Goal: Task Accomplishment & Management: Use online tool/utility

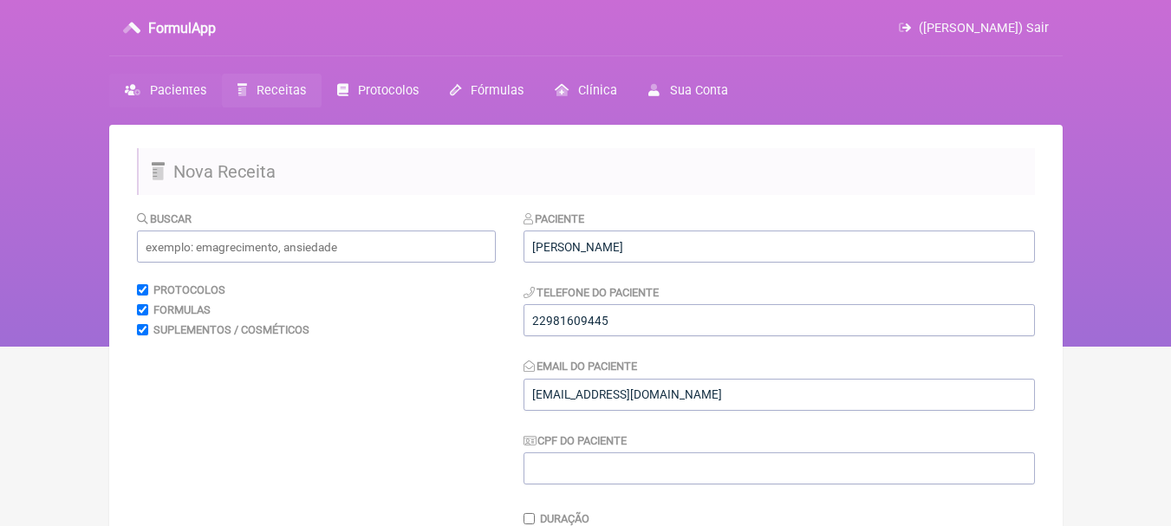
click at [188, 99] on link "Pacientes" at bounding box center [165, 91] width 113 height 34
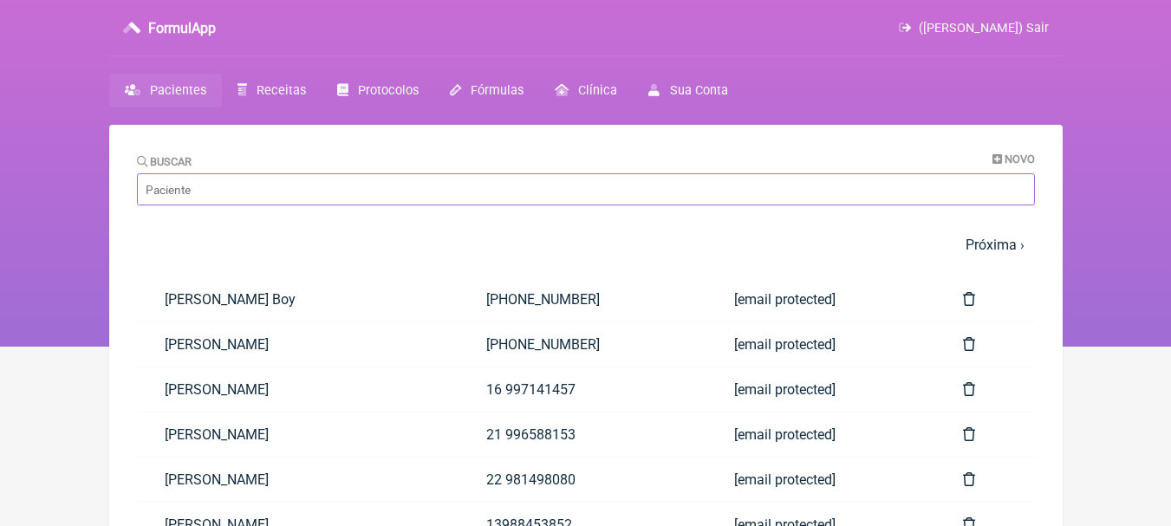
click at [250, 180] on input "Buscar" at bounding box center [586, 189] width 898 height 32
type input "rafh"
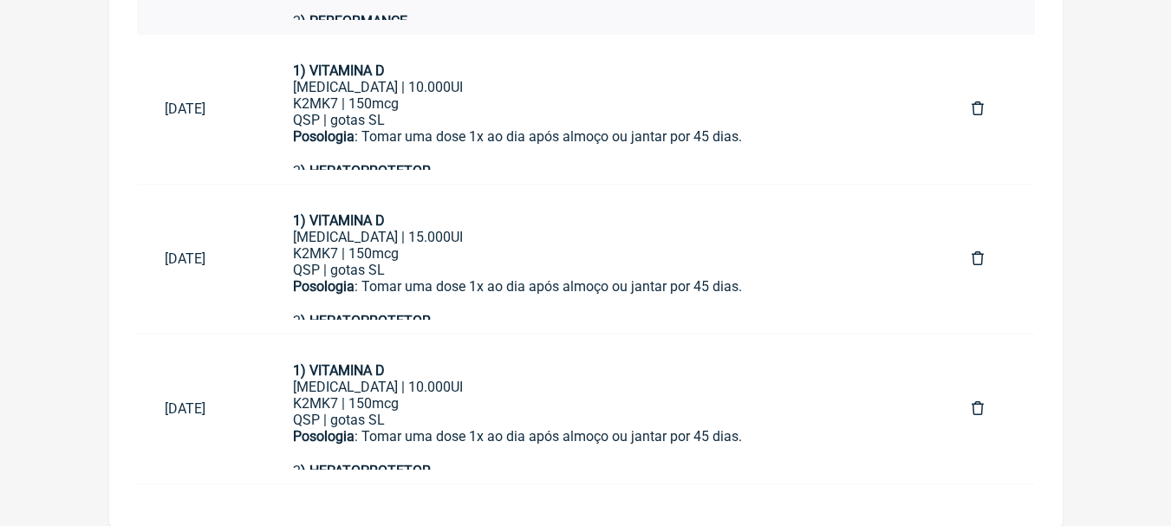
scroll to position [87, 0]
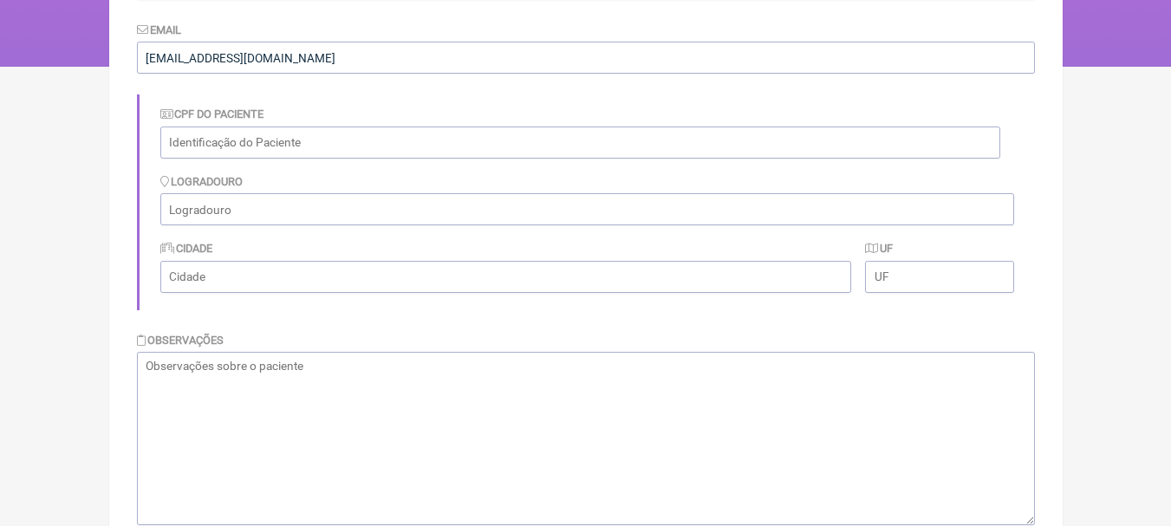
scroll to position [0, 0]
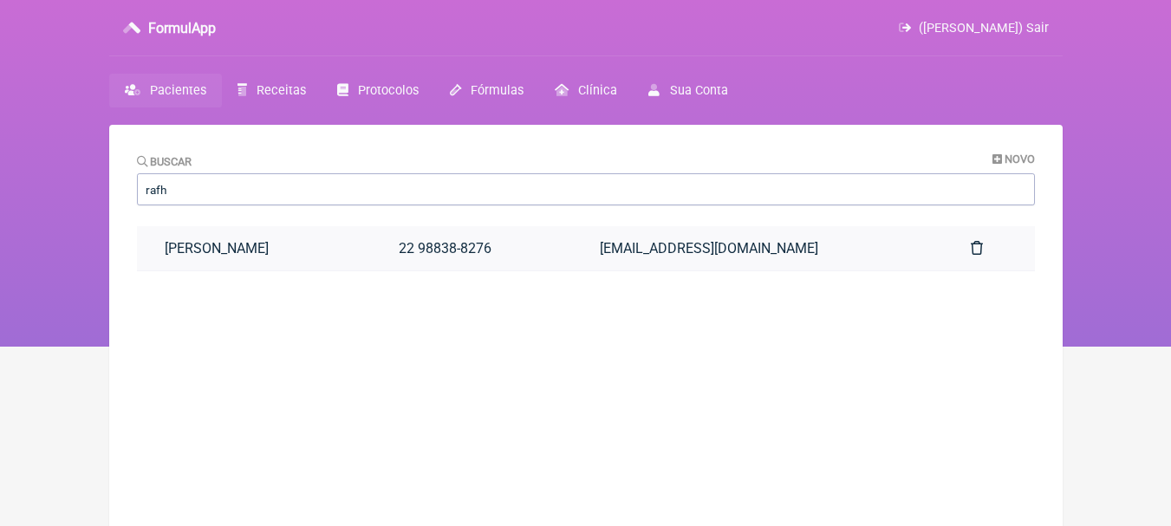
click at [367, 243] on link "Rafhaela Lopes Verneck" at bounding box center [254, 248] width 235 height 44
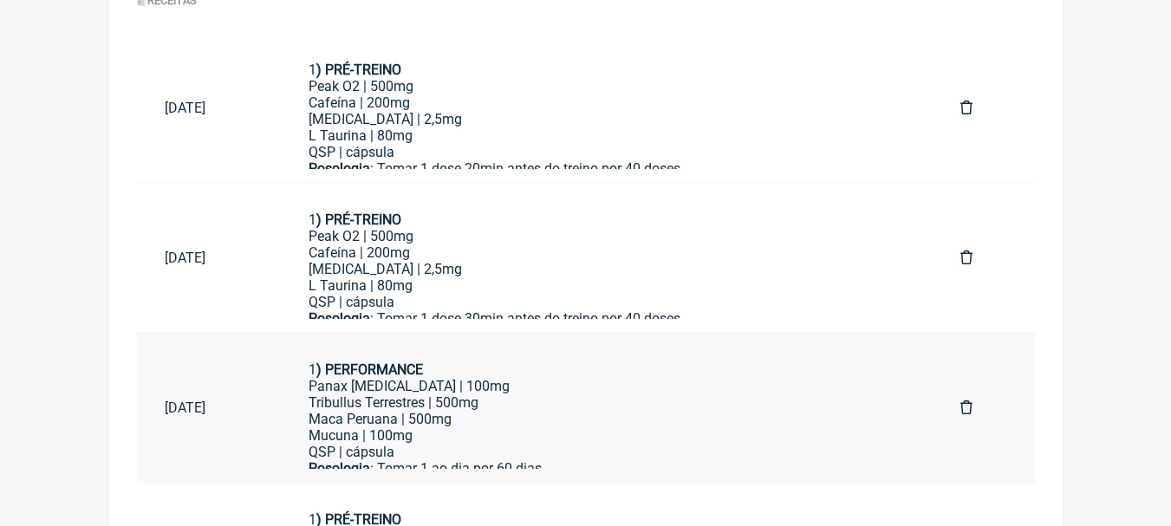
scroll to position [1044, 0]
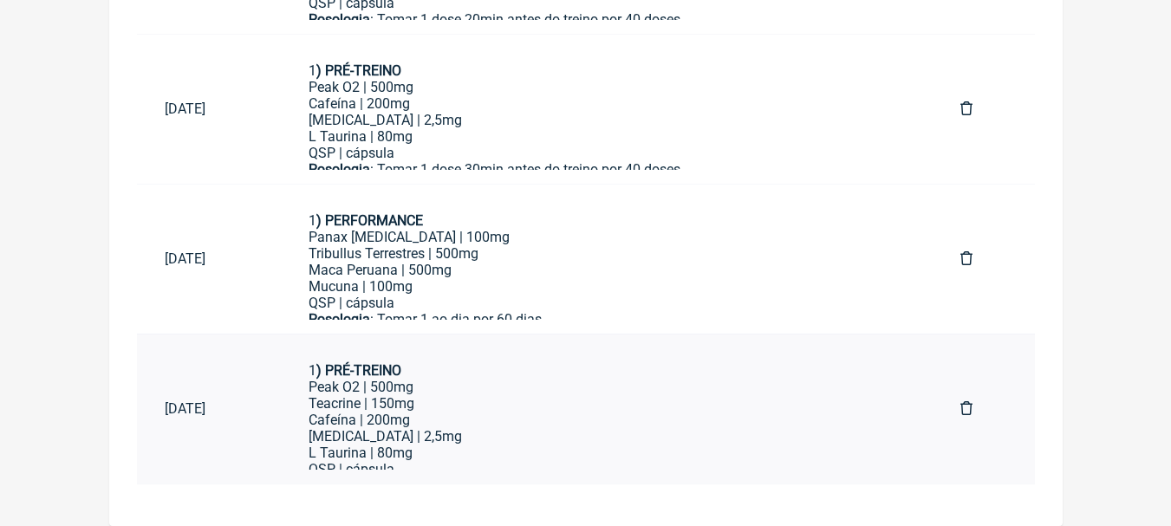
click at [549, 403] on div "Peak O2 | 500mg Teacrine | 150mg" at bounding box center [607, 395] width 596 height 33
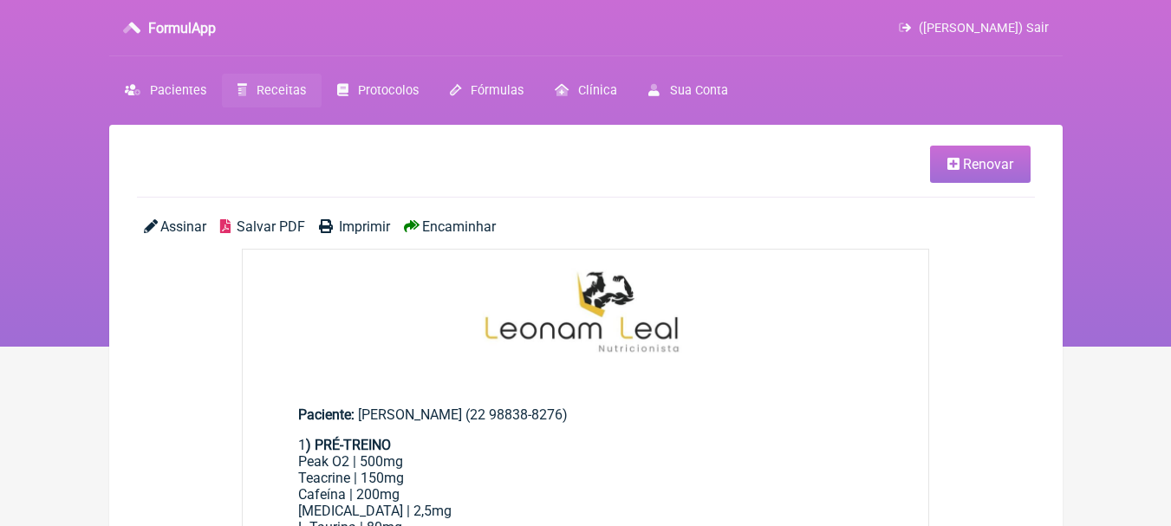
click at [964, 157] on span "Renovar" at bounding box center [988, 164] width 50 height 16
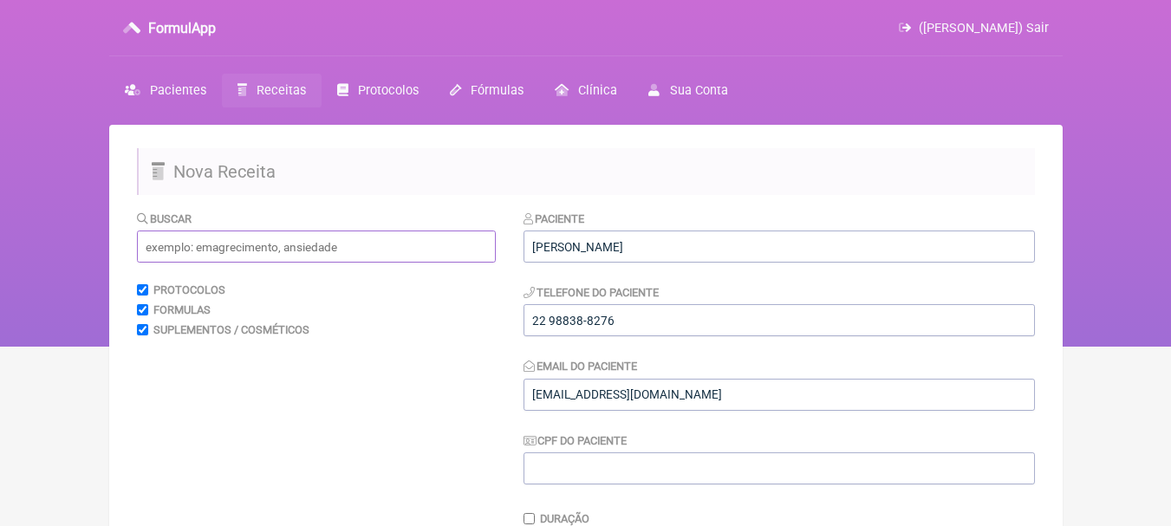
click at [329, 252] on input "text" at bounding box center [316, 247] width 359 height 32
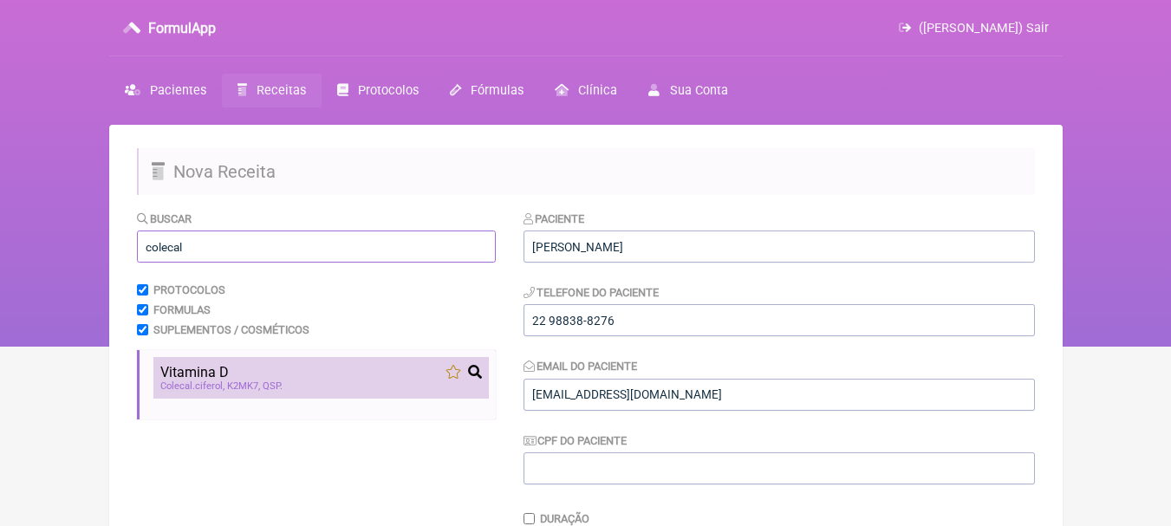
type input "colecal"
click at [356, 364] on div "Vitamina D" at bounding box center [321, 372] width 322 height 16
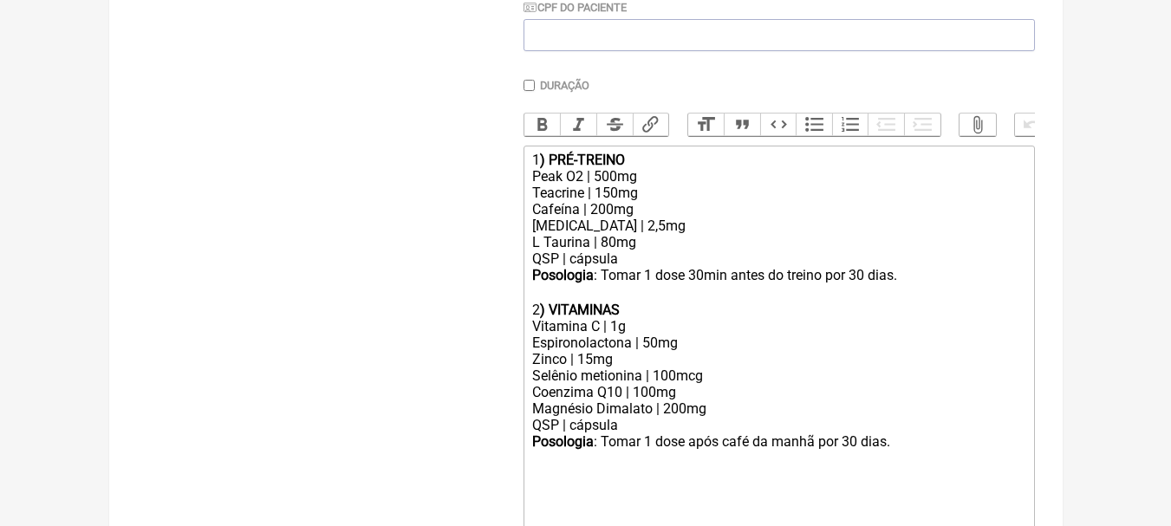
scroll to position [681, 0]
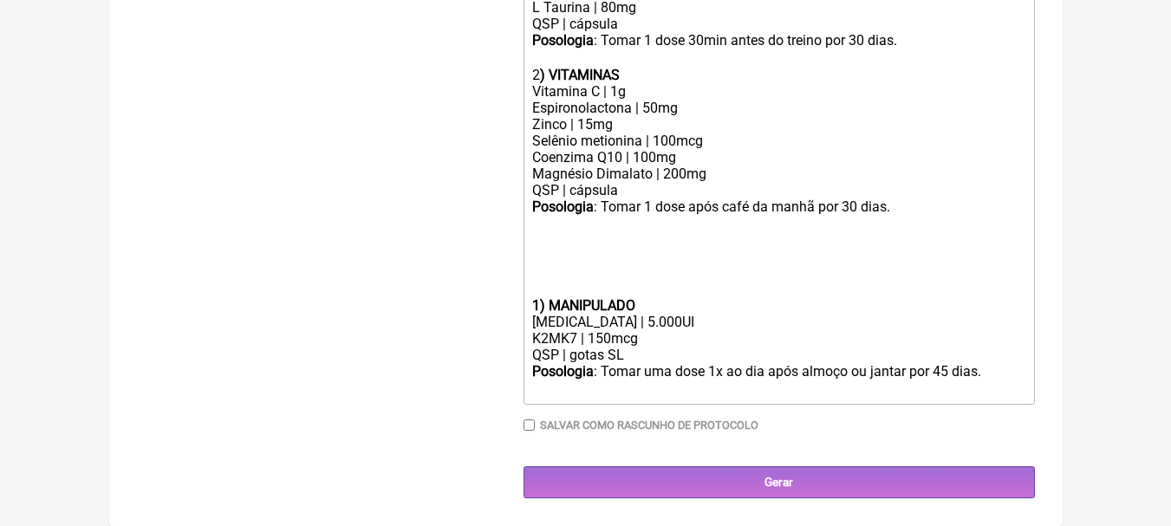
click at [701, 251] on div at bounding box center [778, 239] width 492 height 49
drag, startPoint x: 675, startPoint y: 308, endPoint x: 554, endPoint y: 301, distance: 120.7
click at [554, 301] on div "1) MANIPULADO" at bounding box center [778, 305] width 492 height 16
click at [665, 359] on div "QSP | gotas SL" at bounding box center [778, 355] width 492 height 16
click at [948, 368] on div "Posologia : Tomar uma dose 1x ao dia após almoço ou jantar por 45 dias. ㅤ" at bounding box center [778, 380] width 492 height 35
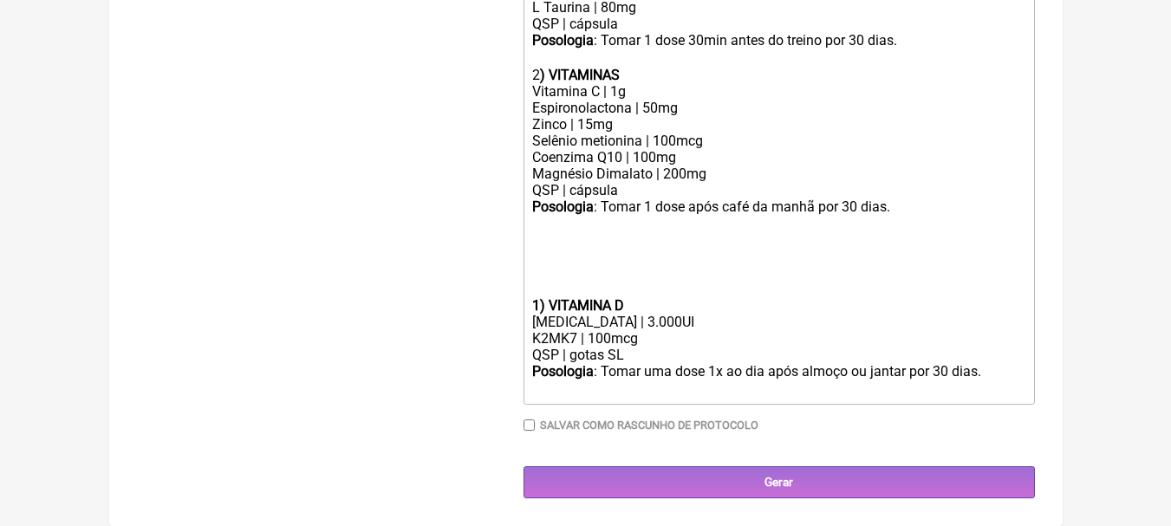
click at [629, 250] on div at bounding box center [778, 239] width 492 height 49
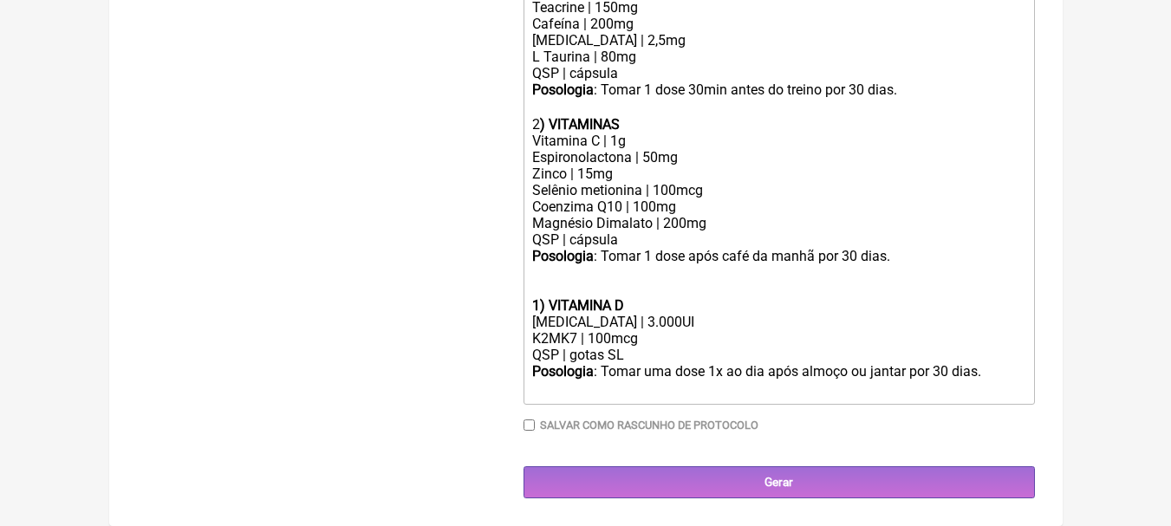
scroll to position [632, 0]
click at [738, 214] on div "Vitamina C | 1g Espironolactona | 50mg Zinco | 15mg Selênio metionina | 100mcg …" at bounding box center [778, 190] width 492 height 115
click at [672, 134] on div "Vitamina C | 1g Espironolactona | 50mg Zinco | 15mg Selênio metionina | 100mcg …" at bounding box center [778, 190] width 492 height 115
click at [710, 160] on div "Vitamina C | 1g Espironolactona | 50mg Zinco | 15mg Selênio metionina | 100mcg …" at bounding box center [778, 190] width 492 height 115
click at [652, 173] on div "Vitamina C | 1g Espironolactona | 50mg Zinco | 15mg Selênio metionina | 100mcg …" at bounding box center [778, 190] width 492 height 115
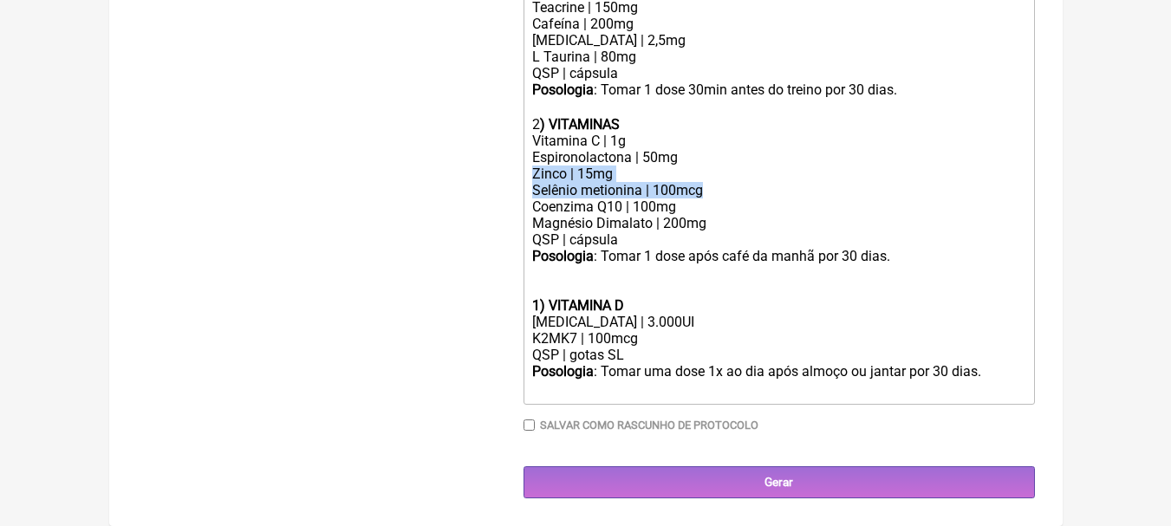
drag, startPoint x: 729, startPoint y: 193, endPoint x: 533, endPoint y: 173, distance: 197.0
click at [533, 173] on div "Vitamina C | 1g Espironolactona | 50mg Zinco | 15mg Selênio metionina | 100mcg …" at bounding box center [778, 190] width 492 height 115
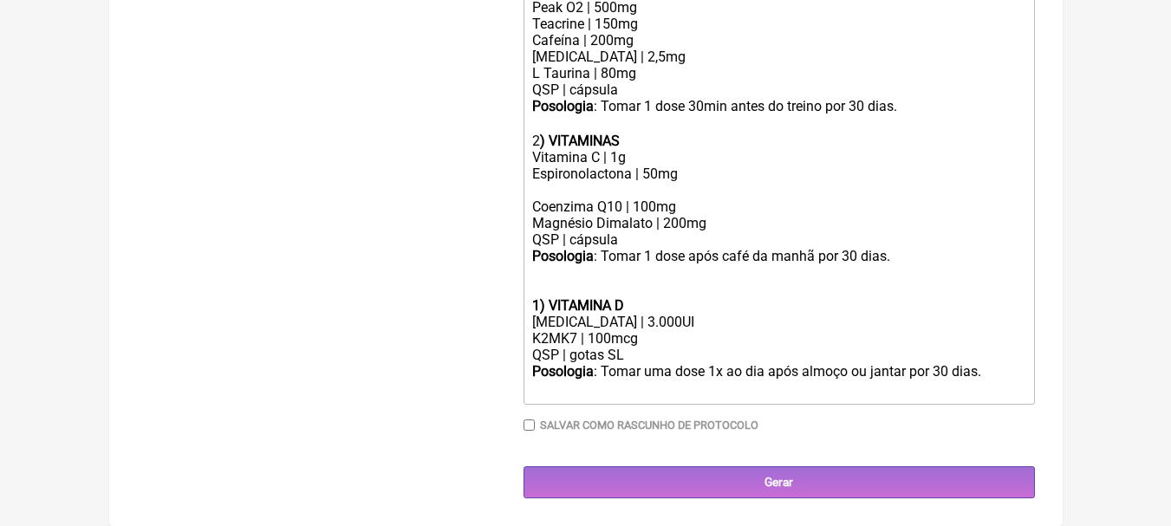
scroll to position [599, 0]
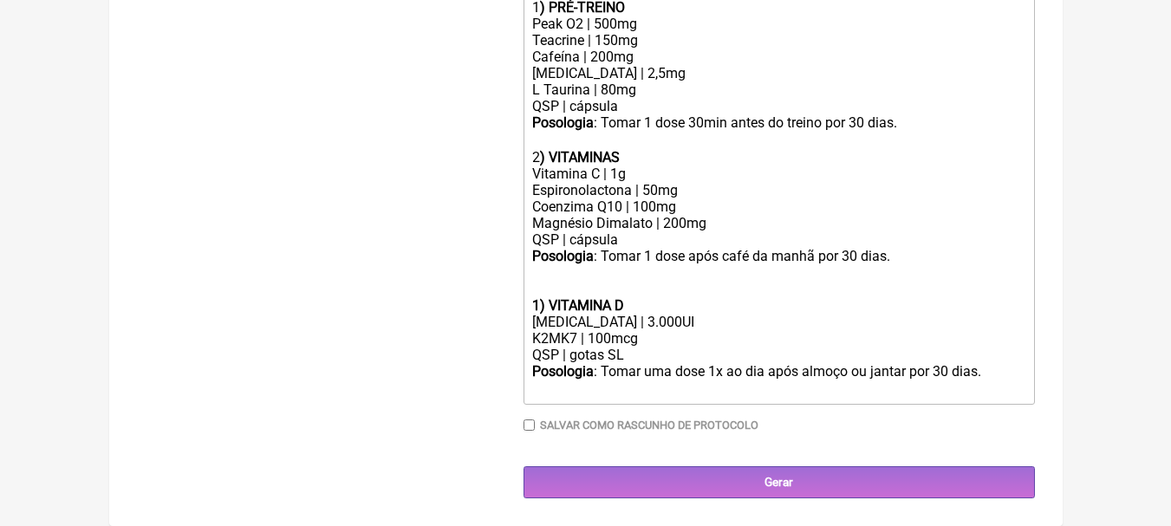
click at [699, 205] on div "Vitamina C | 1g Espironolactona | 50mg Coenzima Q10 | 100mg Magnésio Dimalato |…" at bounding box center [778, 207] width 492 height 82
click at [642, 204] on div "Vitamina C | 1g Espironolactona | 50mg Coenzima Q10 | 100mg Magnésio Dimalato |…" at bounding box center [778, 207] width 492 height 82
drag, startPoint x: 713, startPoint y: 221, endPoint x: 488, endPoint y: 204, distance: 225.2
click at [488, 204] on form "Buscar colecal Protocolos Formulas Suplementos / Cosméticos Vitamina D Colecal …" at bounding box center [586, 61] width 898 height 875
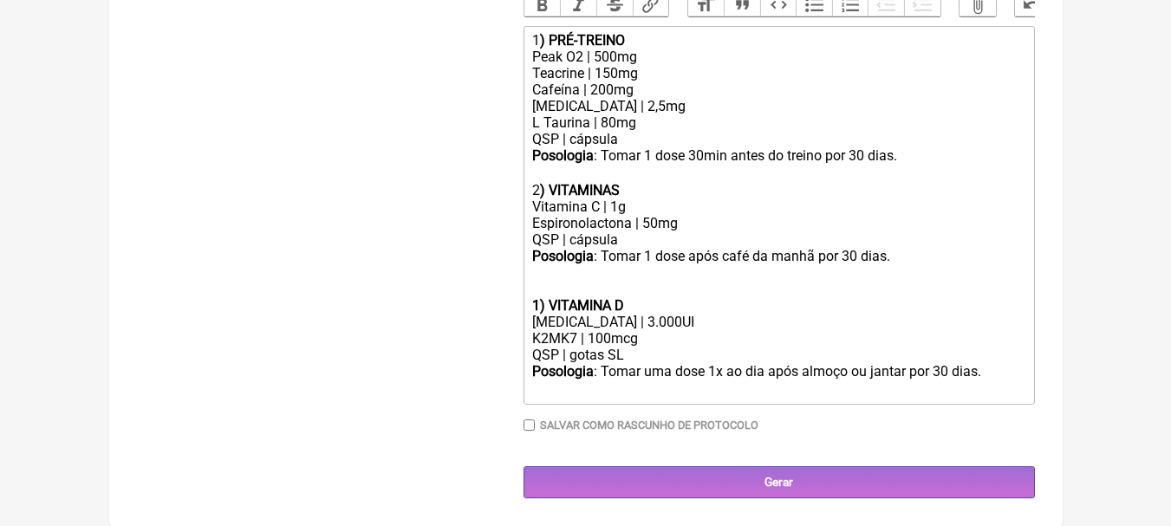
scroll to position [566, 0]
drag, startPoint x: 643, startPoint y: 191, endPoint x: 553, endPoint y: 186, distance: 90.3
click at [553, 186] on div "Posologia : Tomar 1 dose 30min antes do treino por 30 dias. ㅤ 2 ) VITAMINAS" at bounding box center [778, 172] width 492 height 51
click at [662, 187] on div "Posologia : Tomar 1 dose 30min antes do treino por 30 dias. ㅤ 2 ) DIURÉTICO" at bounding box center [778, 172] width 492 height 51
click at [898, 158] on div "Posologia : Tomar 1 dose 30min antes do treino por 30 dias. ㅤ 2 ) DIURÉTICO" at bounding box center [778, 172] width 492 height 51
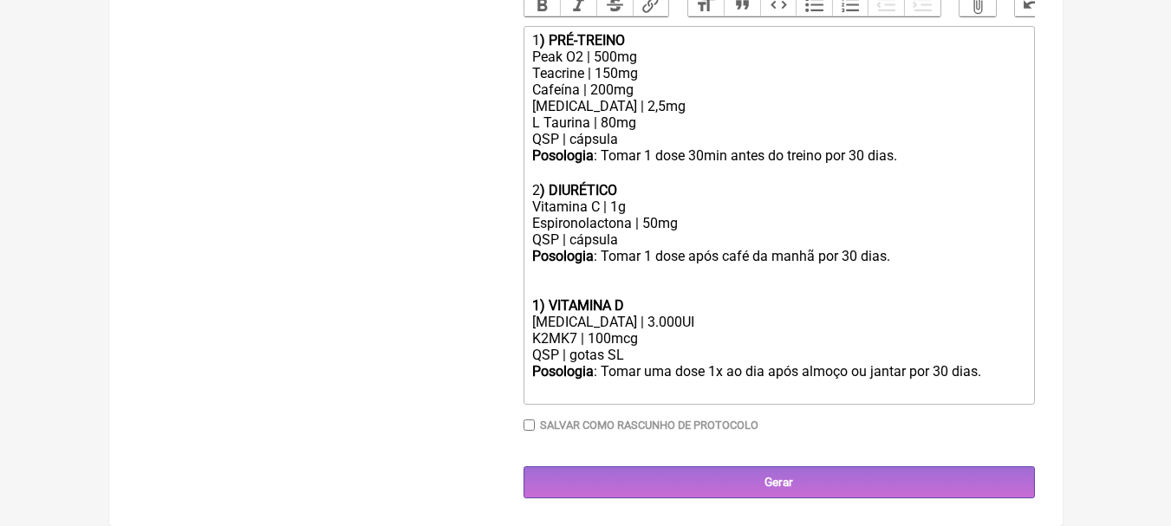
click at [597, 287] on div "1) VITAMINA D" at bounding box center [778, 288] width 492 height 49
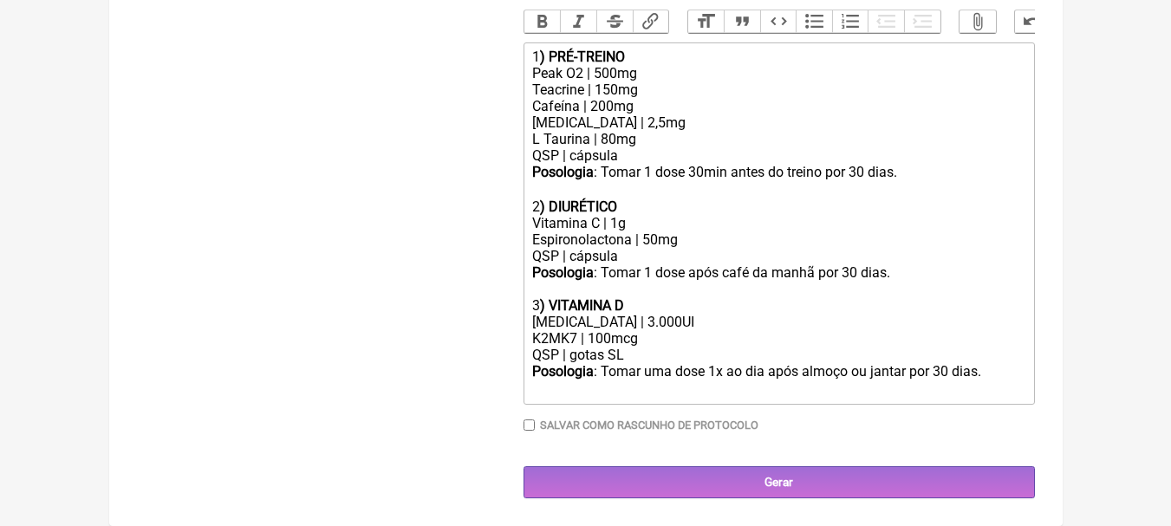
type trix-editor "<div>1<strong>) PRÉ-TREINO</strong></div><div>Peak O2 | 500mg<br>Teacrine | 150…"
click at [634, 318] on div "Colecalciferol | 3.000UI" at bounding box center [778, 322] width 492 height 16
click at [641, 355] on div "QSP | gotas SL" at bounding box center [778, 355] width 492 height 16
